Goal: Check status: Check status

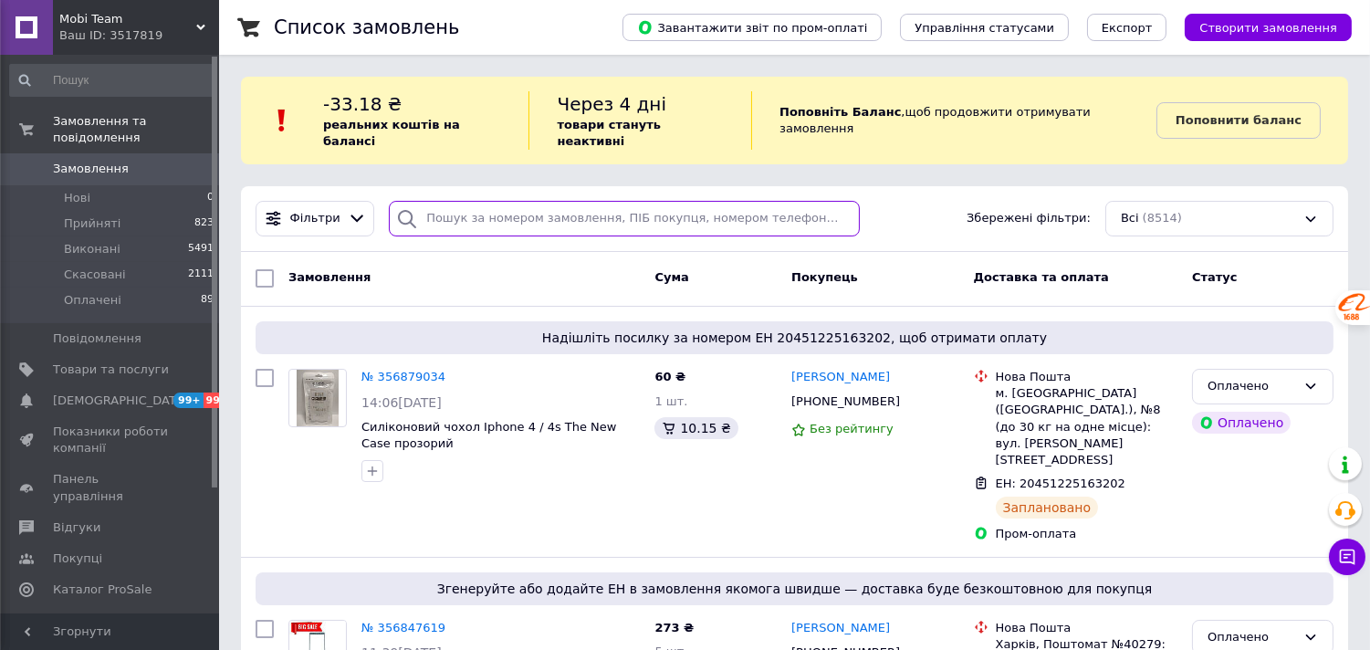
click at [558, 204] on input "search" at bounding box center [624, 219] width 471 height 36
paste input "000014510"
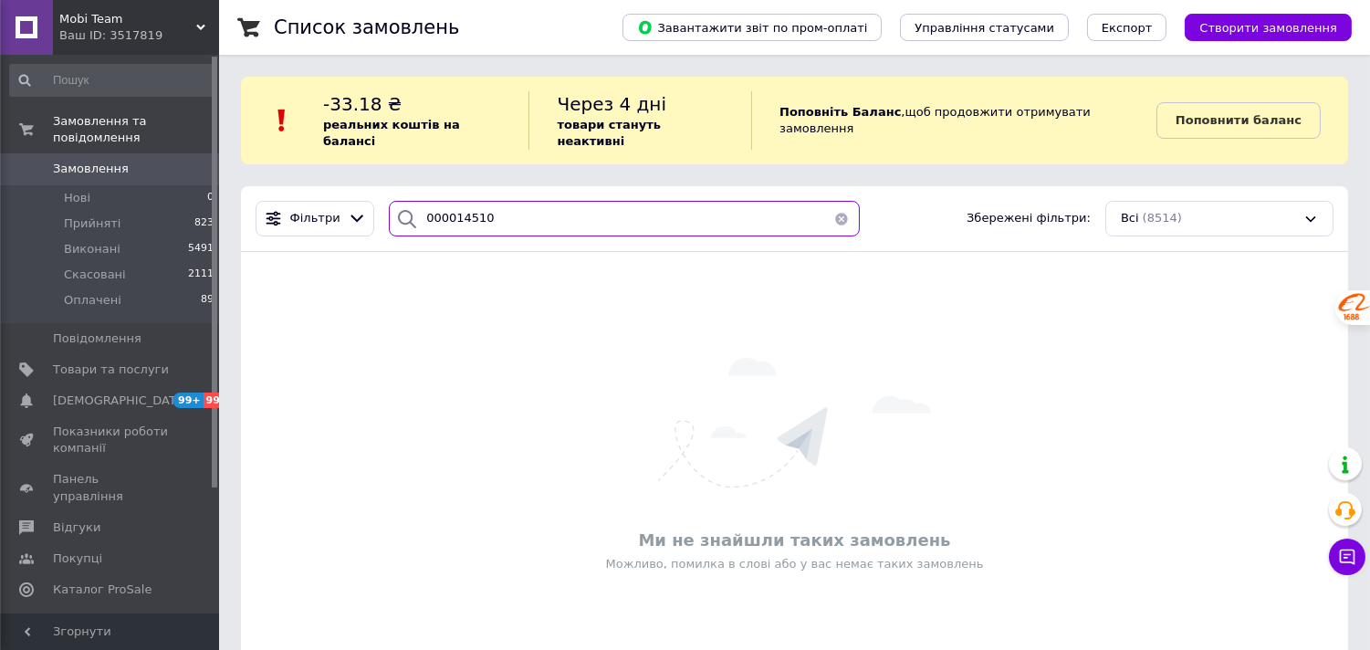
type input "000014510"
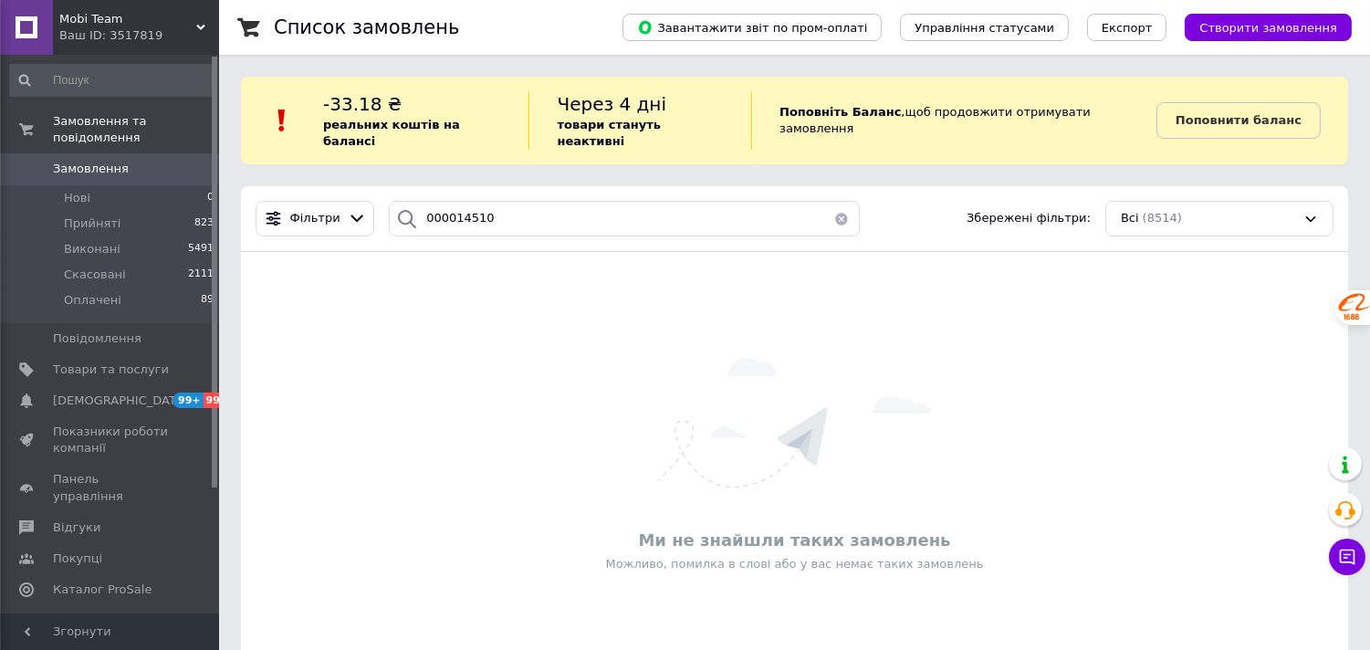
click at [196, 23] on icon at bounding box center [200, 27] width 9 height 9
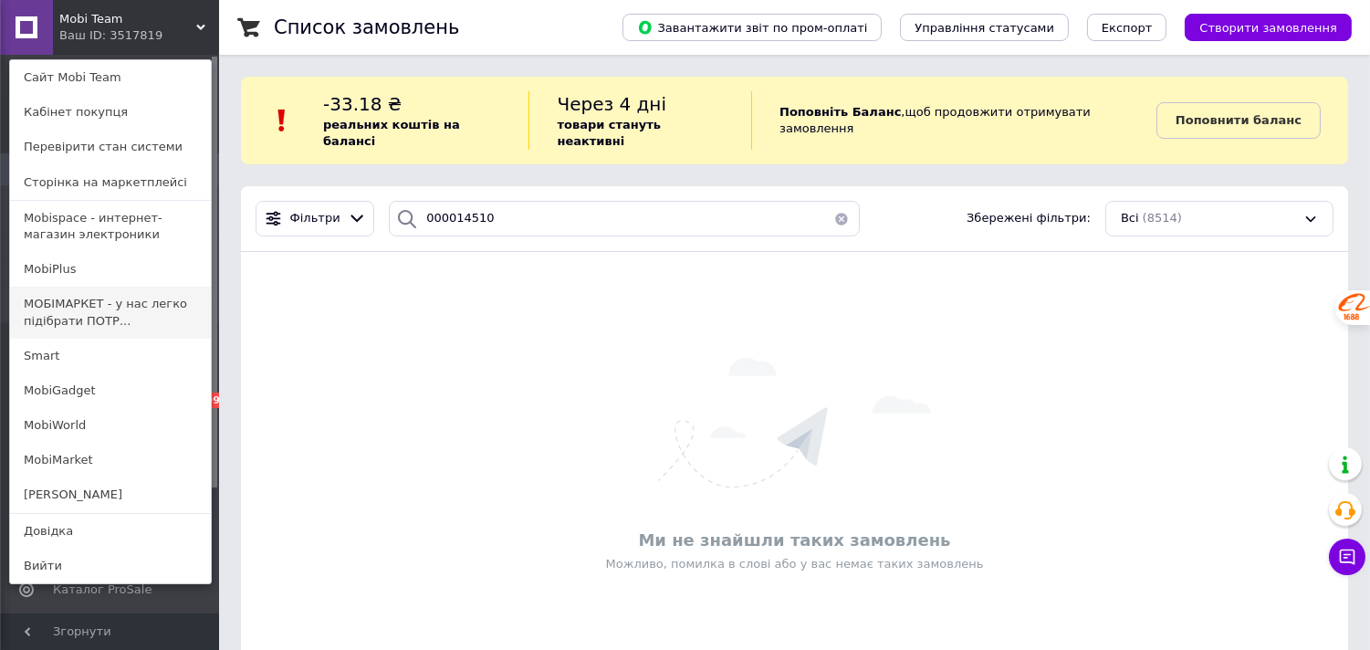
scroll to position [33, 0]
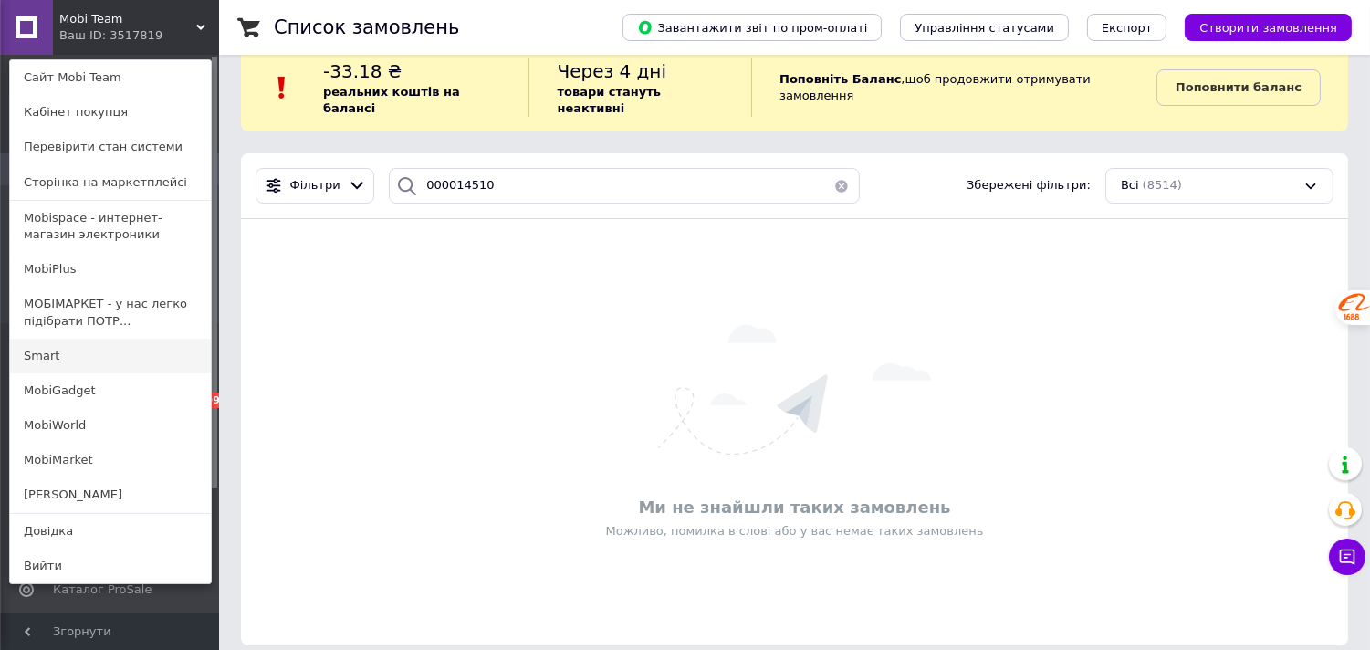
click at [104, 353] on link "Smart" at bounding box center [110, 356] width 201 height 35
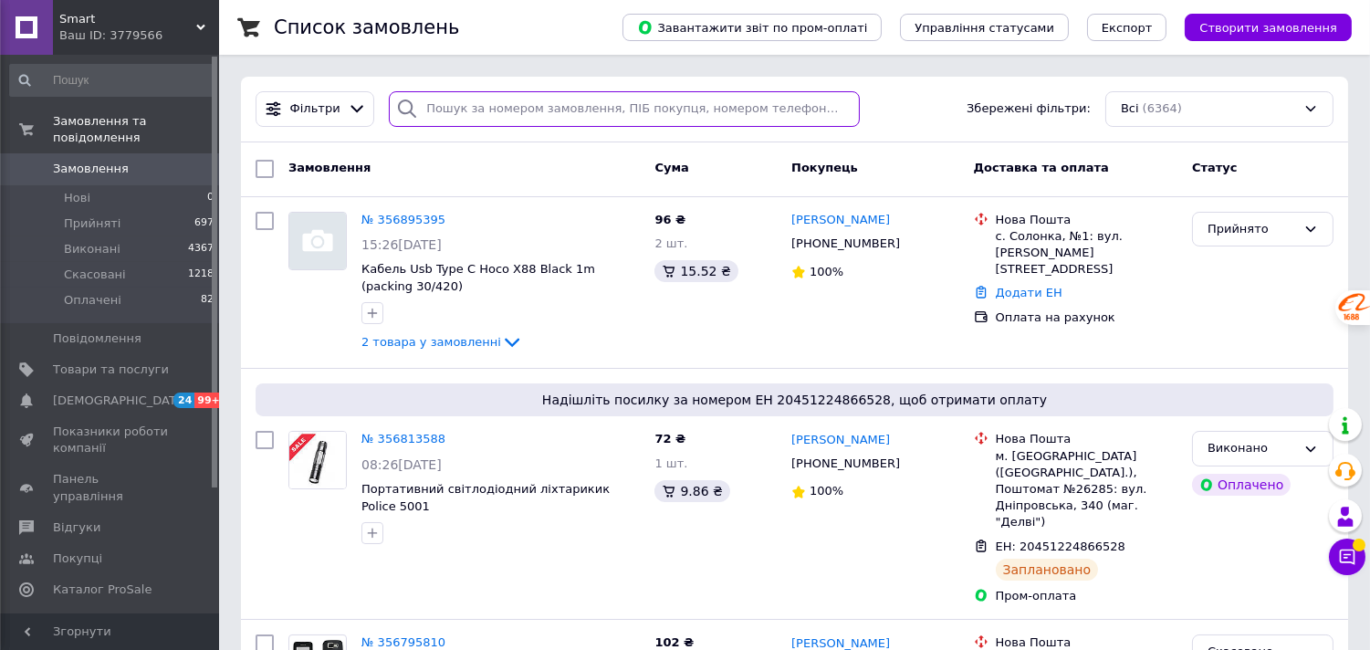
click at [560, 117] on input "search" at bounding box center [624, 109] width 471 height 36
paste input "000014510"
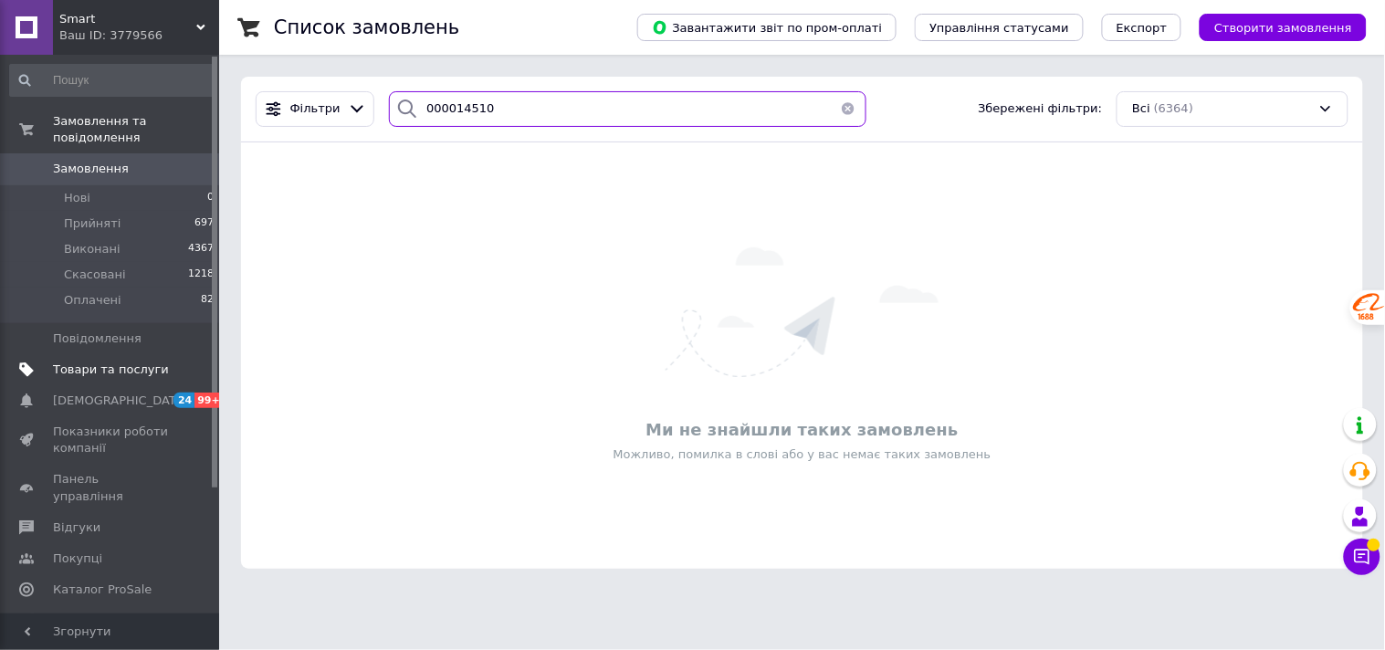
type input "000014510"
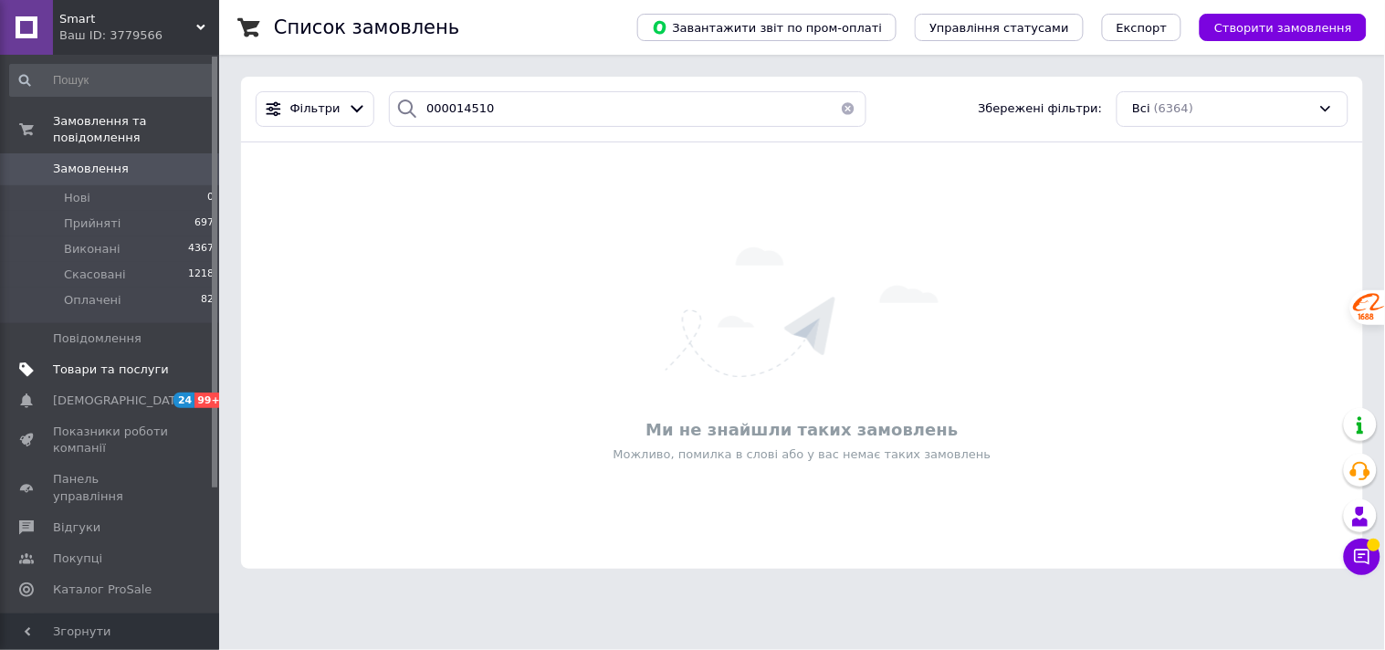
click at [107, 362] on span "Товари та послуги" at bounding box center [111, 370] width 116 height 16
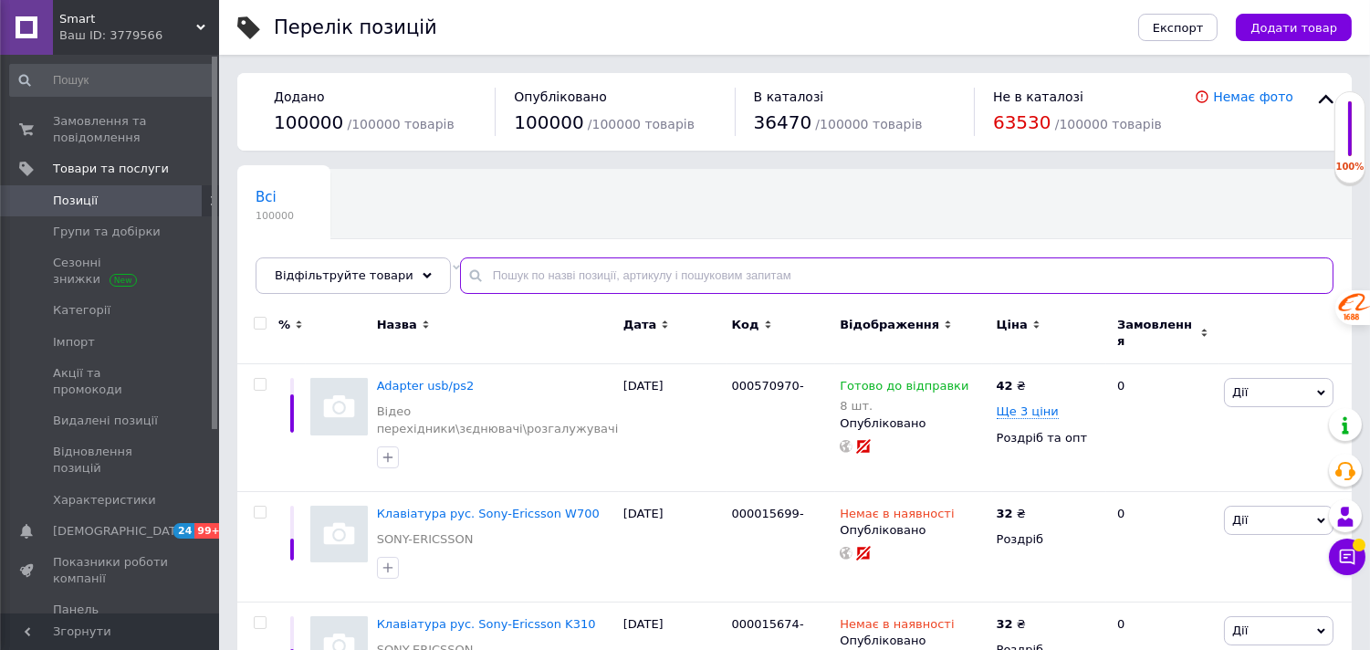
click at [584, 277] on input "text" at bounding box center [897, 275] width 874 height 37
paste input "000014510"
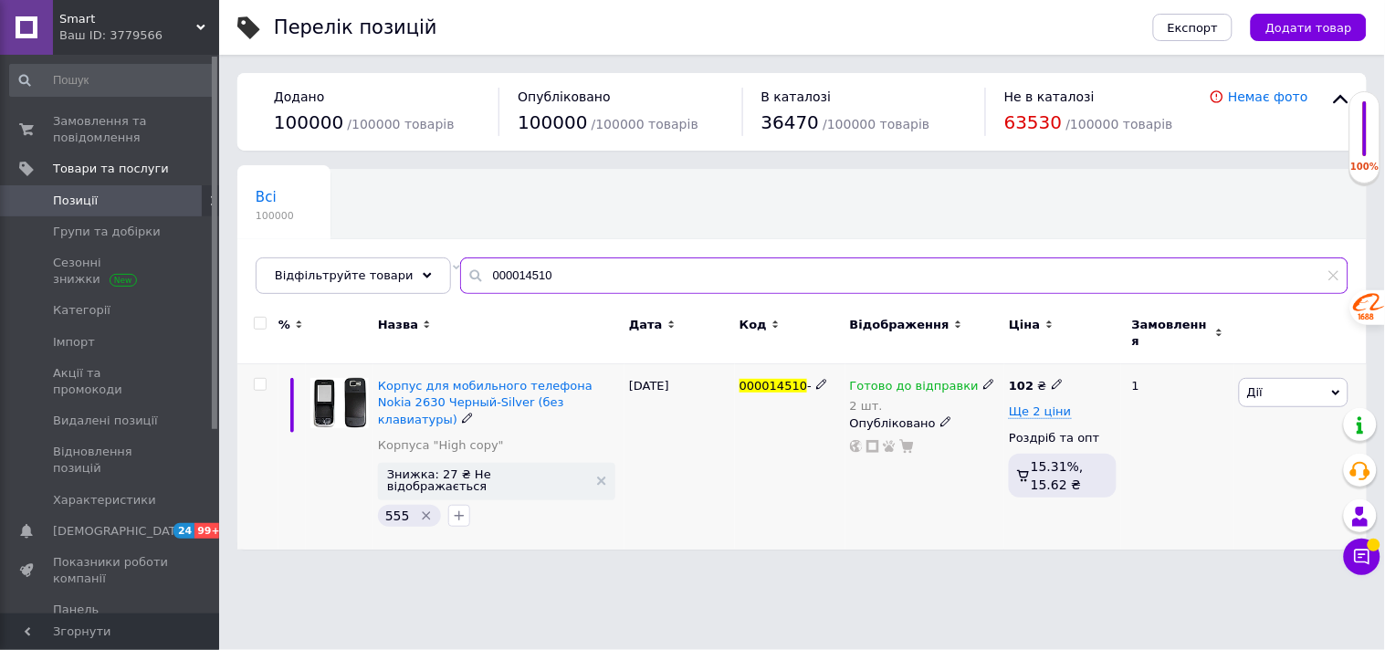
type input "000014510"
click at [983, 379] on icon at bounding box center [988, 384] width 11 height 11
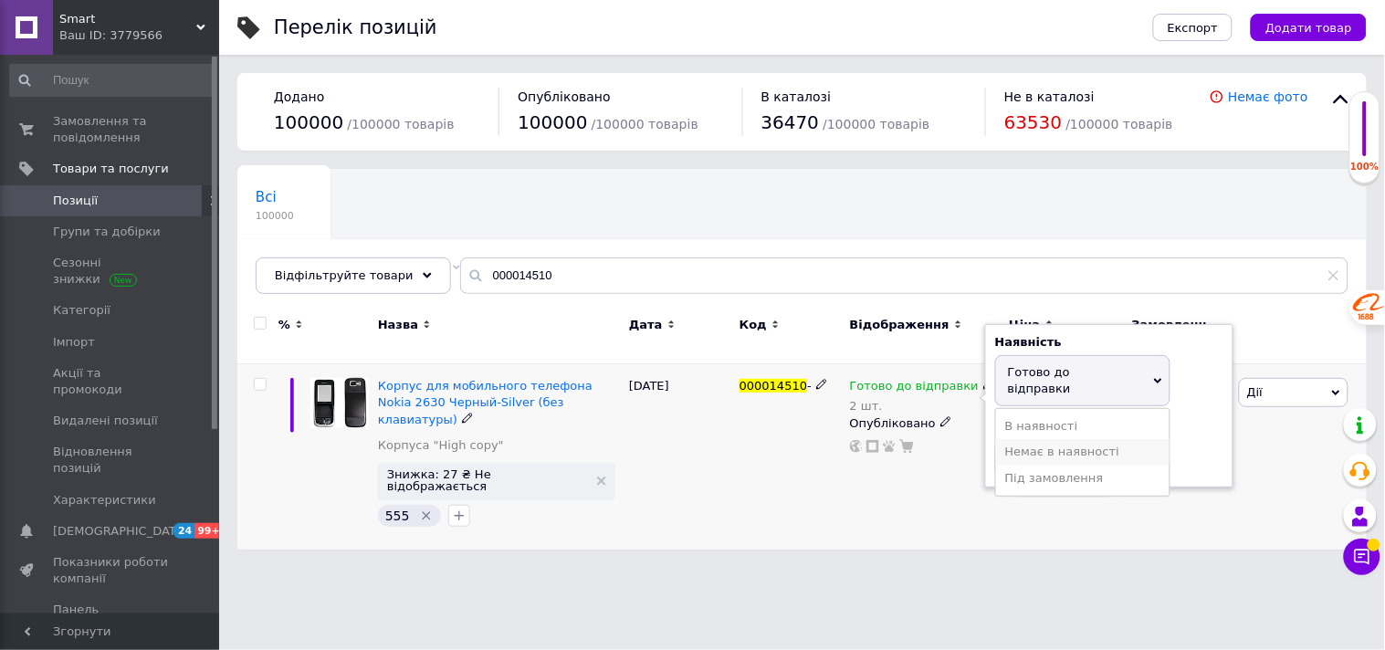
click at [1026, 439] on li "Немає в наявності" at bounding box center [1082, 452] width 173 height 26
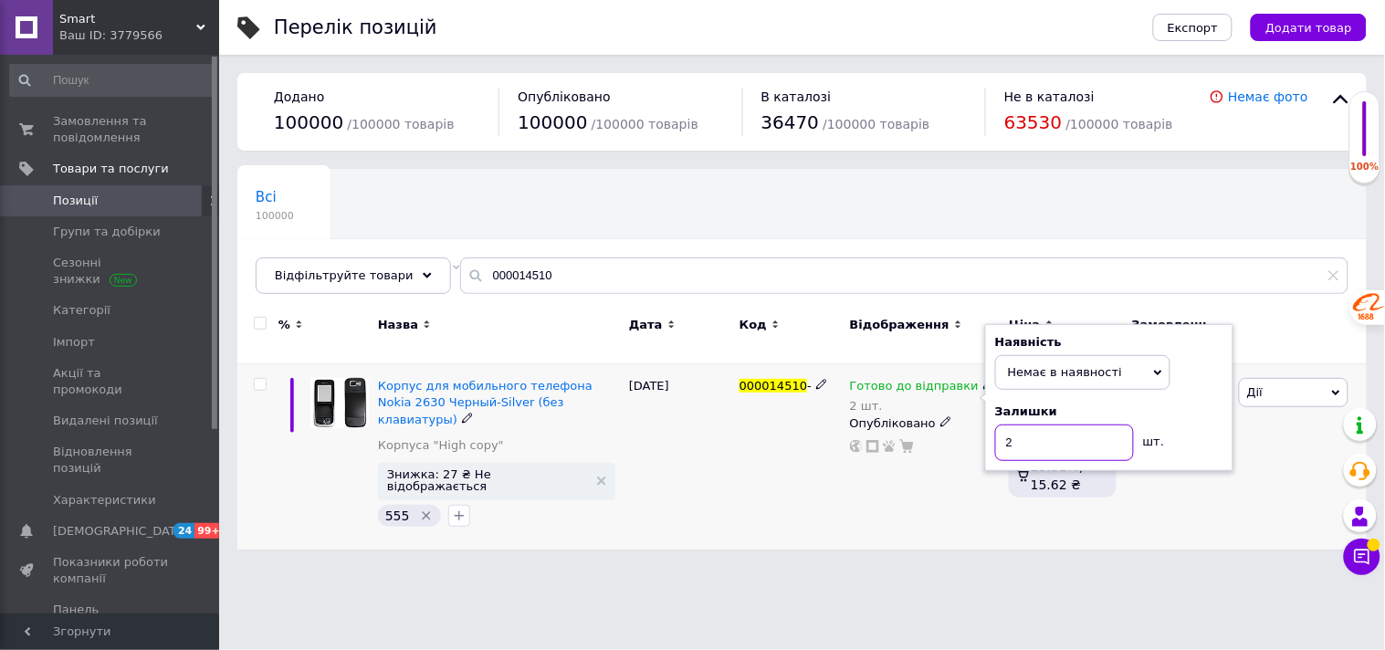
drag, startPoint x: 1026, startPoint y: 433, endPoint x: 990, endPoint y: 424, distance: 36.5
click at [990, 424] on div "Наявність Немає в наявності В наявності Під замовлення Готово до відправки Зали…" at bounding box center [1109, 398] width 248 height 148
type input "0"
click at [1028, 439] on input "0" at bounding box center [1064, 442] width 139 height 37
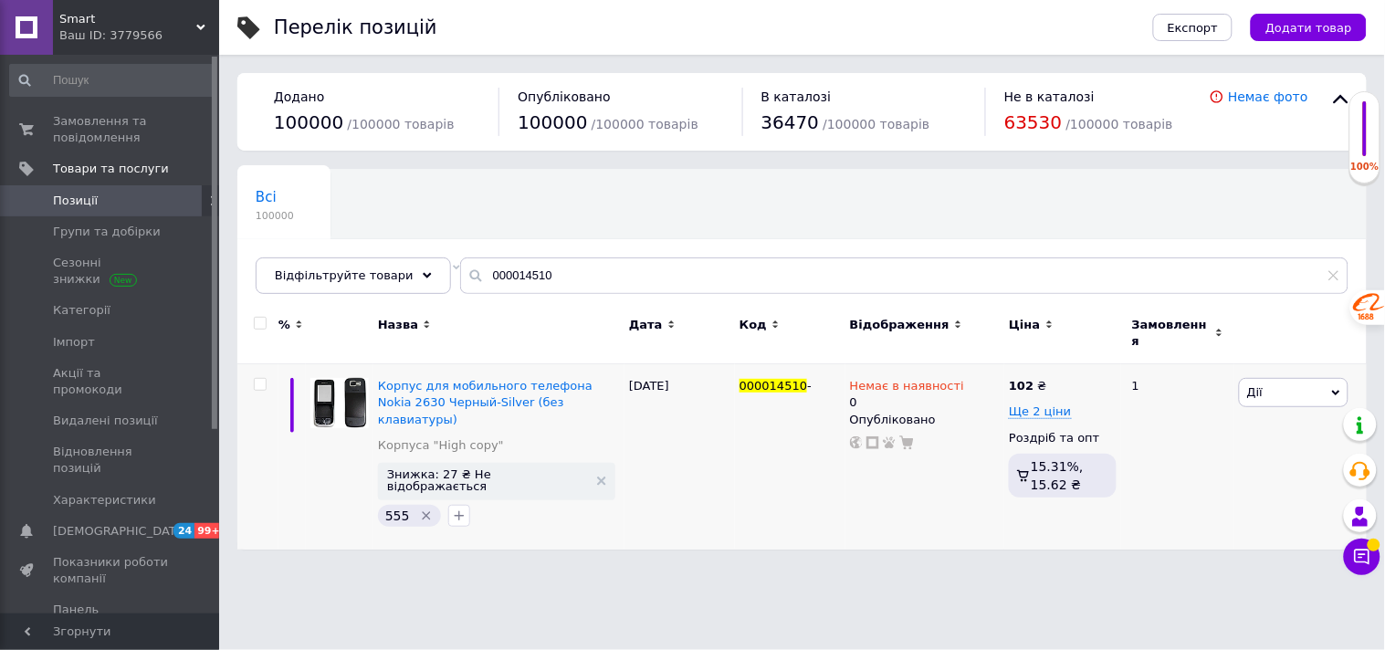
click at [202, 28] on use at bounding box center [200, 27] width 9 height 5
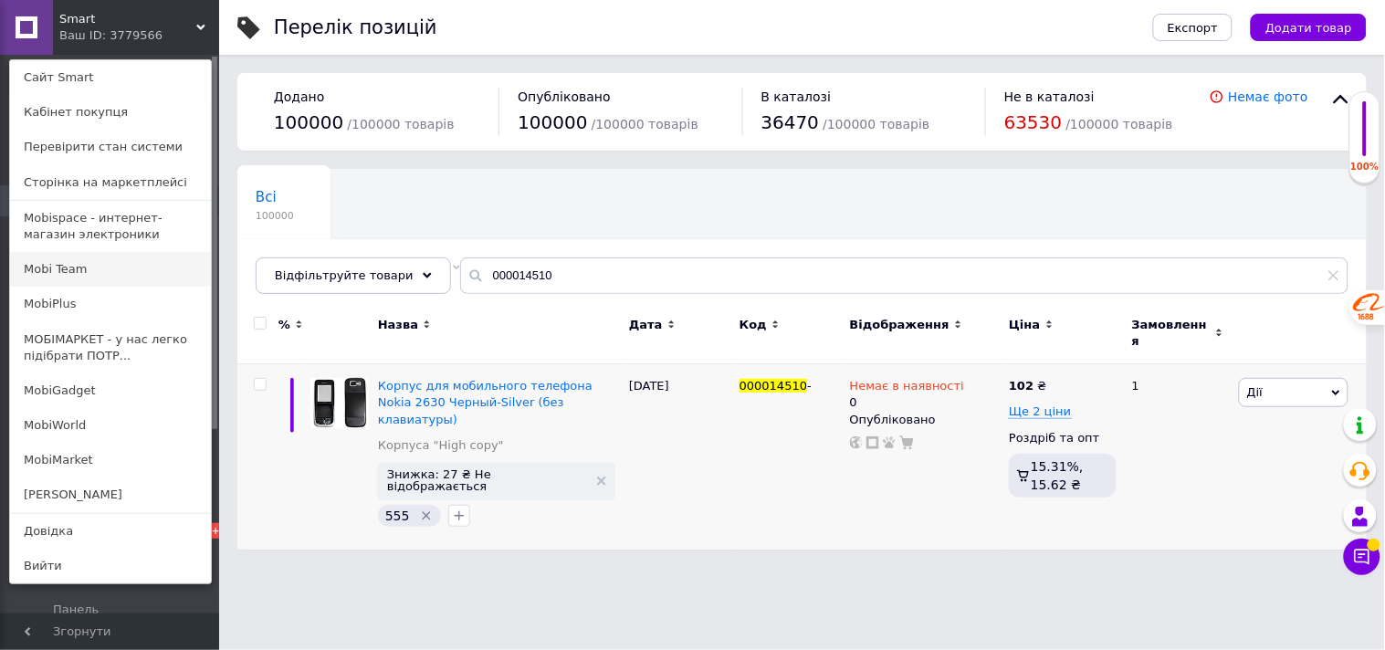
click at [79, 267] on link "Mobi Team" at bounding box center [110, 269] width 201 height 35
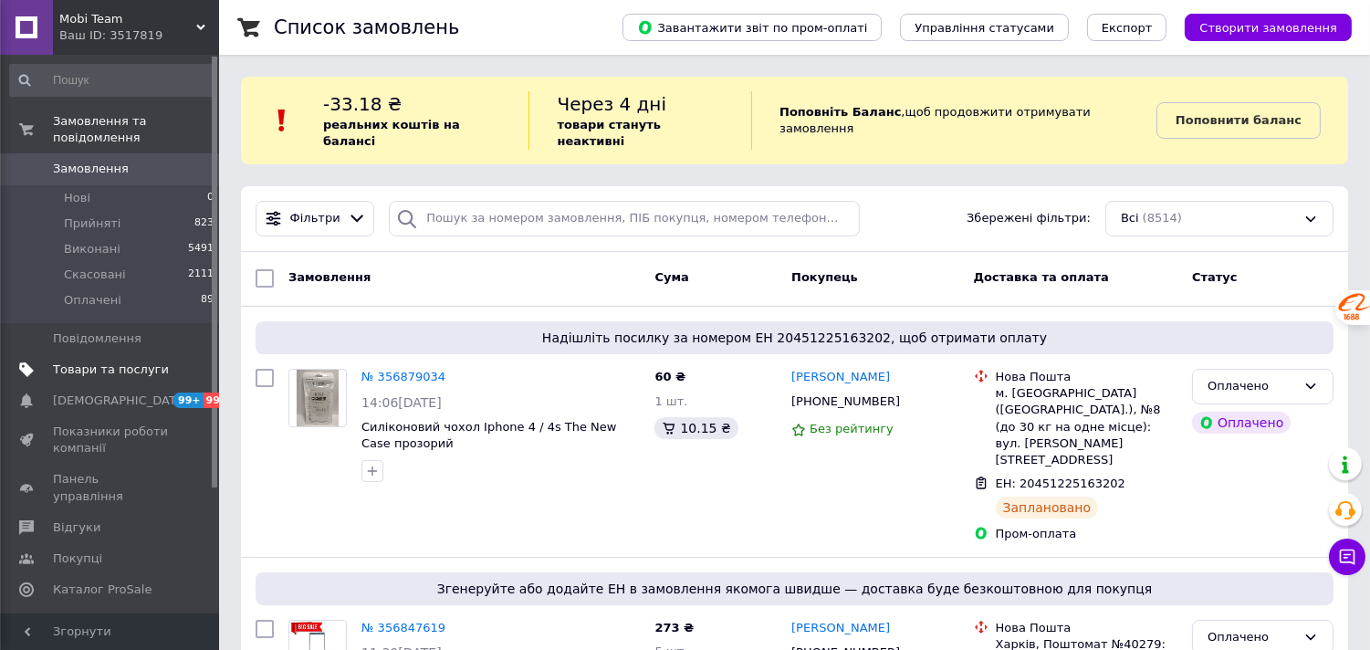
click at [117, 362] on span "Товари та послуги" at bounding box center [111, 370] width 116 height 16
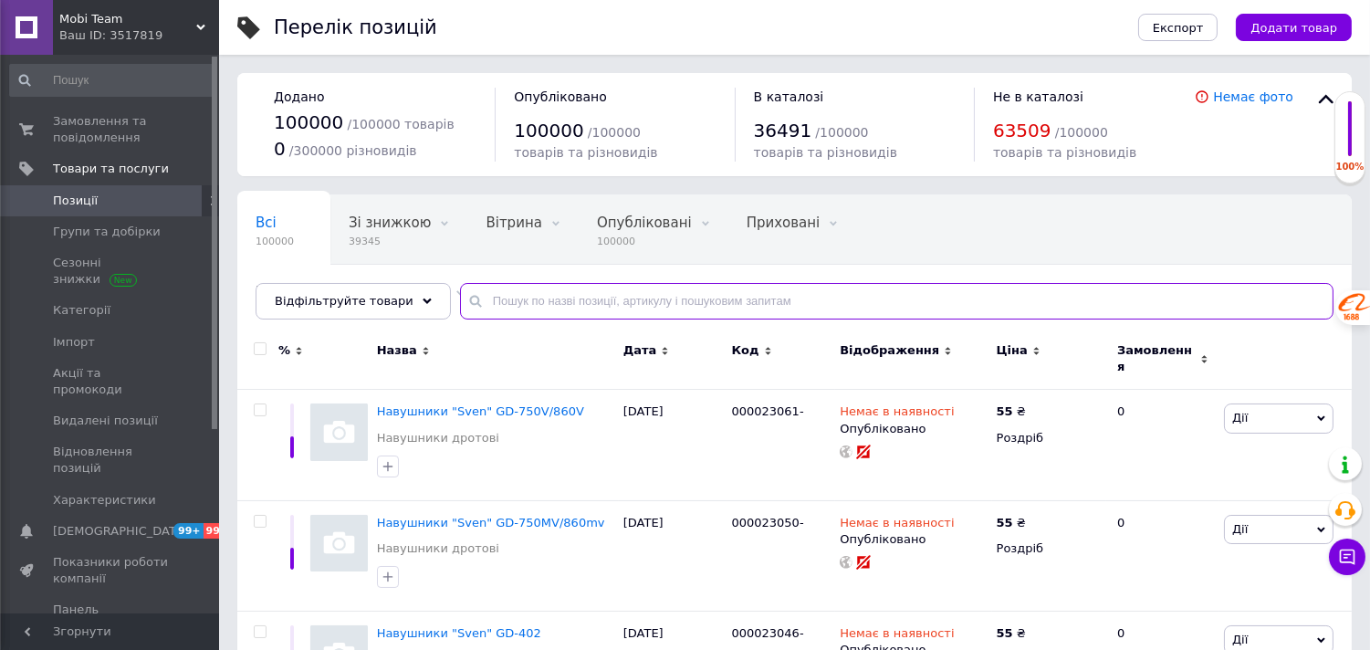
click at [644, 297] on input "text" at bounding box center [897, 301] width 874 height 37
paste input "000014510"
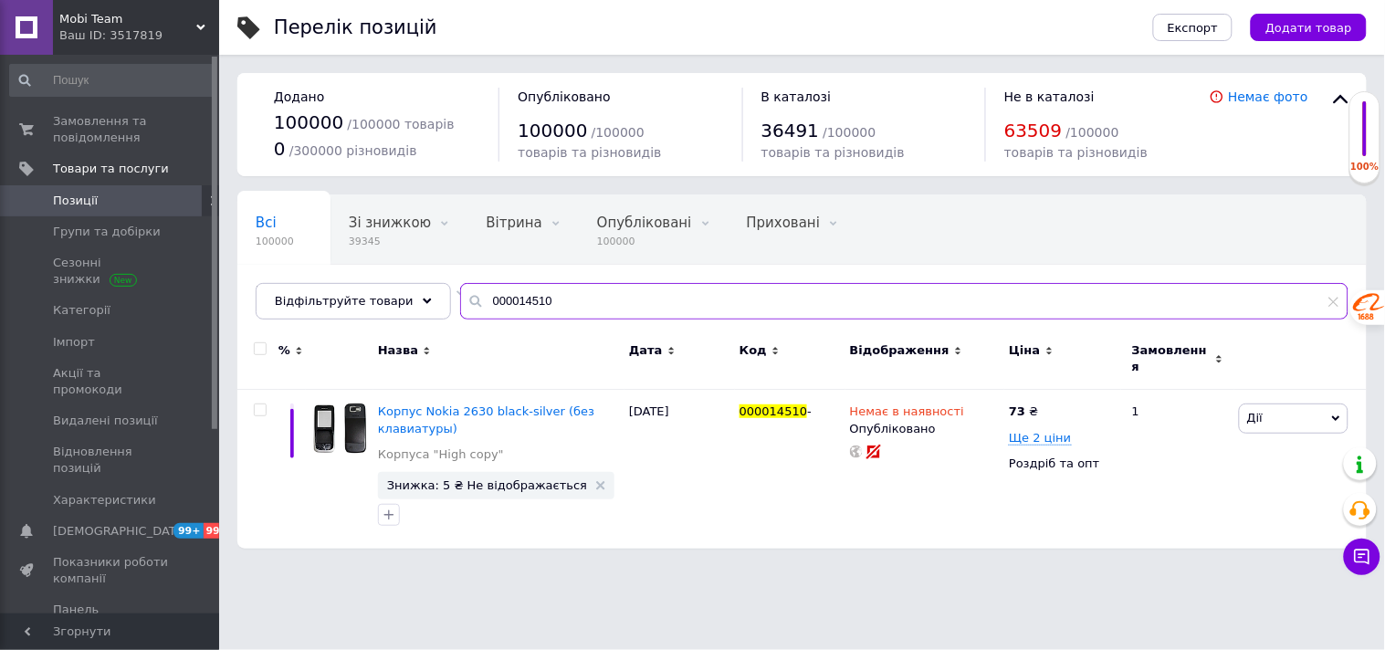
type input "000014510"
click at [190, 33] on div "Ваш ID: 3517819" at bounding box center [139, 35] width 160 height 16
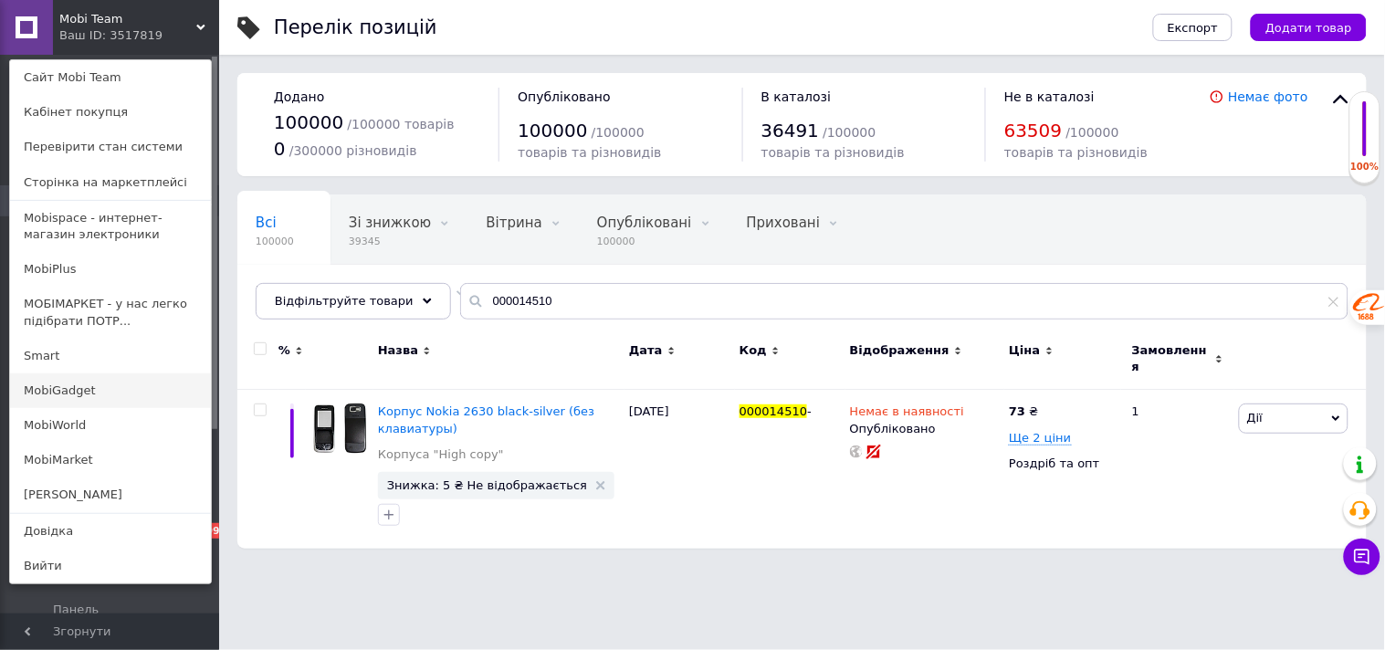
click at [79, 380] on link "MobiGadget" at bounding box center [110, 390] width 201 height 35
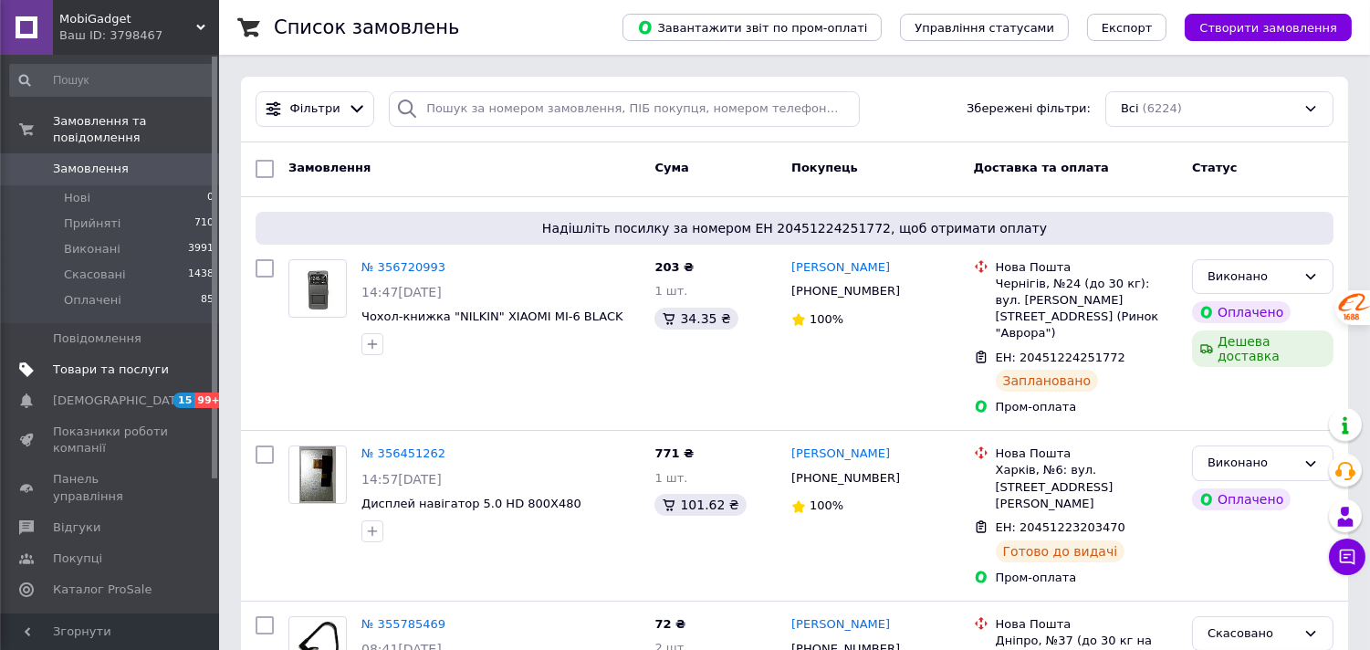
click at [106, 354] on link "Товари та послуги" at bounding box center [112, 369] width 225 height 31
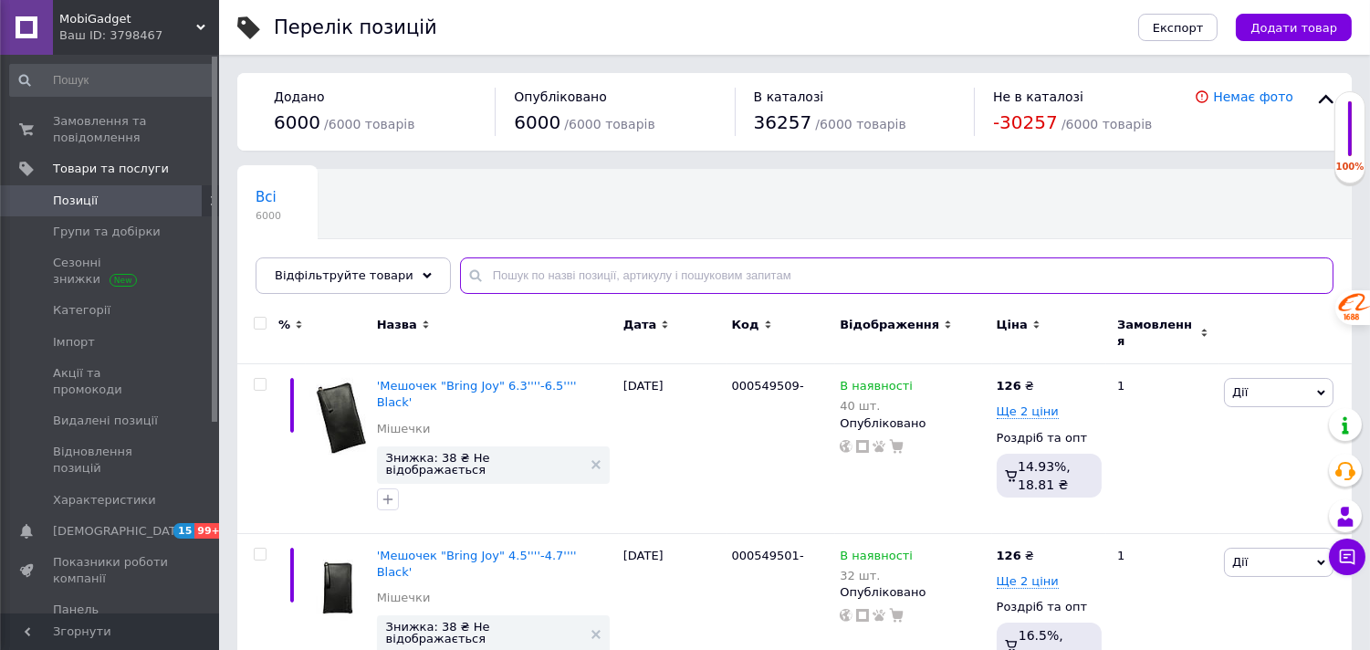
click at [582, 277] on input "text" at bounding box center [897, 275] width 874 height 37
paste input "000014510"
type input "000014510"
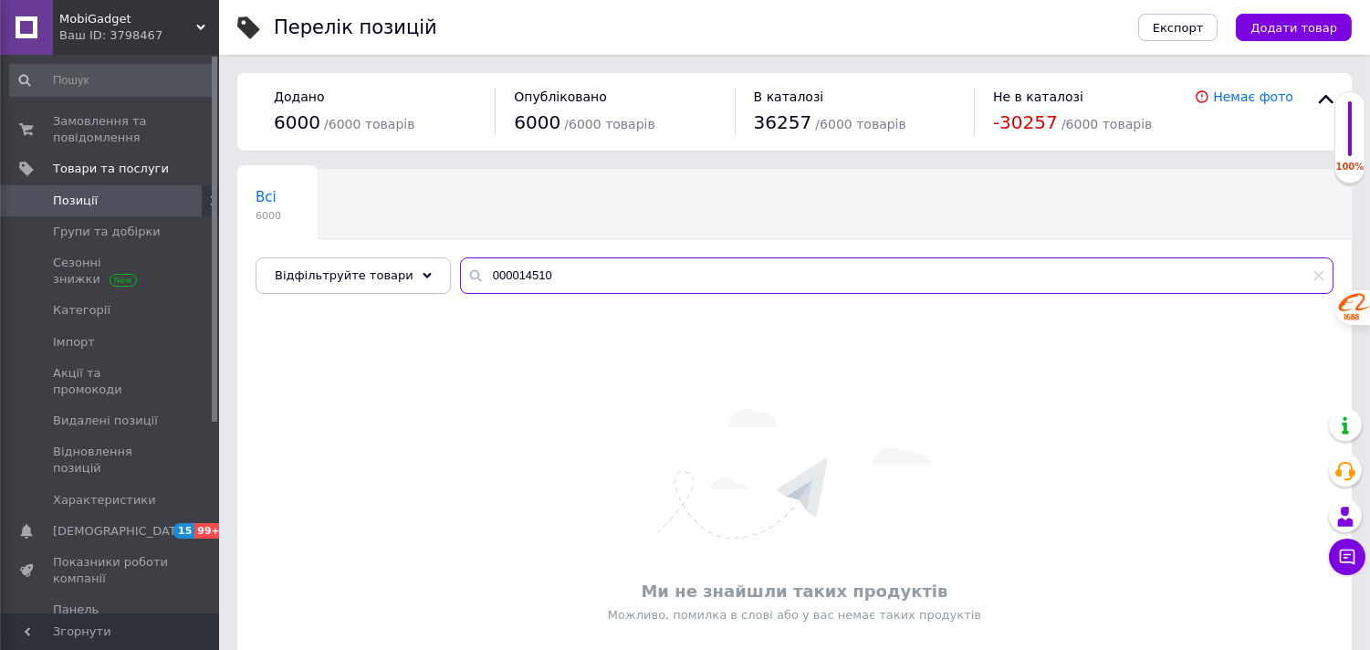
drag, startPoint x: 561, startPoint y: 286, endPoint x: 475, endPoint y: 467, distance: 200.9
click at [448, 343] on div "Всі 6000 Ok Відфільтровано... Зберегти Нічого не знайдено Можливо, помилка у сл…" at bounding box center [794, 449] width 1115 height 561
